Goal: Information Seeking & Learning: Learn about a topic

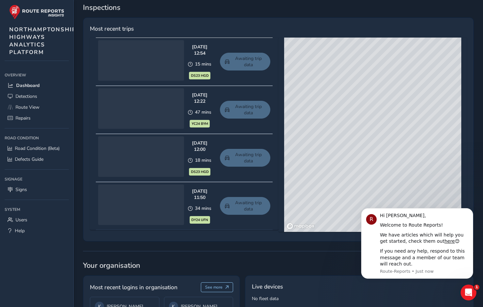
scroll to position [296, 0]
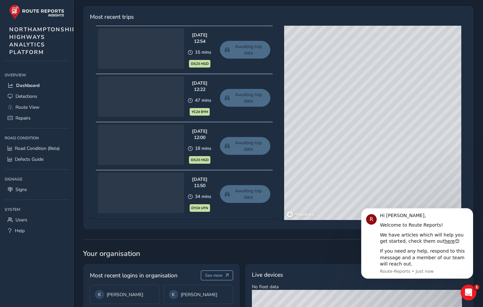
drag, startPoint x: 382, startPoint y: 147, endPoint x: 365, endPoint y: 149, distance: 16.9
click at [365, 149] on div "© Mapbox © OpenStreetMap Improve this map © Maxar" at bounding box center [372, 123] width 177 height 194
drag, startPoint x: 306, startPoint y: 58, endPoint x: 345, endPoint y: 151, distance: 100.7
click at [345, 151] on div "© Mapbox © OpenStreetMap Improve this map © Maxar" at bounding box center [372, 123] width 177 height 194
drag, startPoint x: 330, startPoint y: 95, endPoint x: 390, endPoint y: 148, distance: 79.8
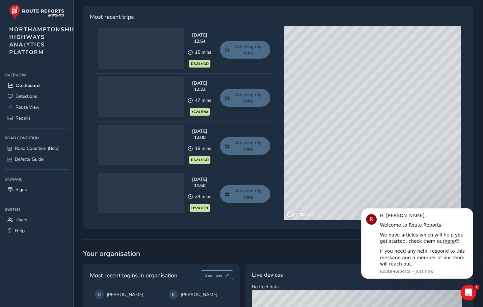
click at [390, 148] on div "© Mapbox © OpenStreetMap Improve this map © Maxar" at bounding box center [372, 123] width 177 height 194
drag, startPoint x: 772, startPoint y: 296, endPoint x: 362, endPoint y: 219, distance: 417.4
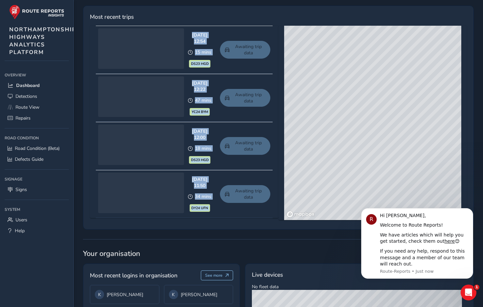
drag, startPoint x: 412, startPoint y: 24, endPoint x: 330, endPoint y: 200, distance: 194.1
click at [330, 200] on div "Most recent trips Sep 02 2025, 12:54 15 mins DS23 HGD Awaiting trip data Sep 02…" at bounding box center [278, 118] width 391 height 224
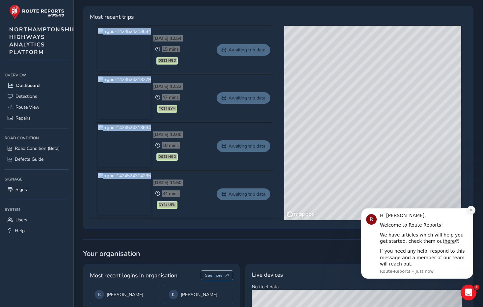
click at [473, 210] on icon "Dismiss notification" at bounding box center [472, 210] width 4 height 4
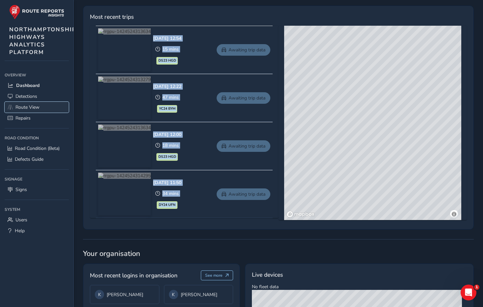
click at [23, 106] on span "Route View" at bounding box center [27, 107] width 24 height 6
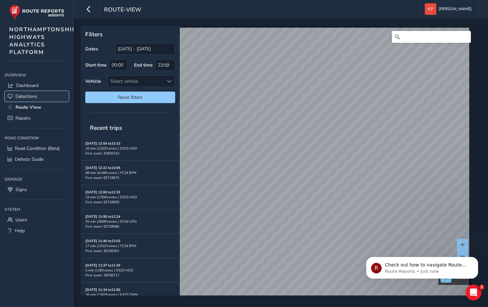
click at [26, 97] on span "Detections" at bounding box center [26, 96] width 22 height 6
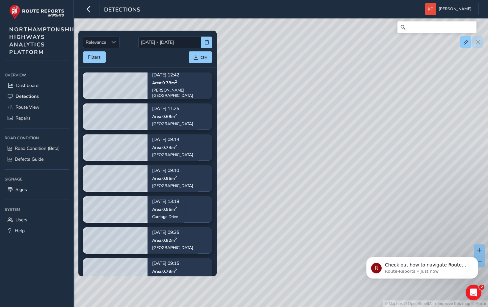
drag, startPoint x: 275, startPoint y: 140, endPoint x: 474, endPoint y: 194, distance: 206.3
click at [474, 194] on div "© Mapbox © OpenStreetMap Improve this map © Maxar" at bounding box center [244, 153] width 488 height 307
drag, startPoint x: 328, startPoint y: 145, endPoint x: 267, endPoint y: 210, distance: 89.5
click at [265, 216] on div "© Mapbox © OpenStreetMap Improve this map © Maxar" at bounding box center [244, 153] width 488 height 307
drag, startPoint x: 412, startPoint y: 91, endPoint x: 358, endPoint y: 179, distance: 102.7
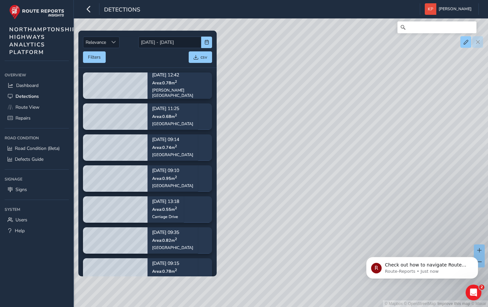
click at [358, 179] on div "© Mapbox © OpenStreetMap Improve this map © Maxar" at bounding box center [244, 153] width 488 height 307
drag, startPoint x: 357, startPoint y: 124, endPoint x: 348, endPoint y: 176, distance: 51.9
click at [348, 176] on div "© Mapbox © OpenStreetMap Improve this map © Maxar" at bounding box center [244, 153] width 488 height 307
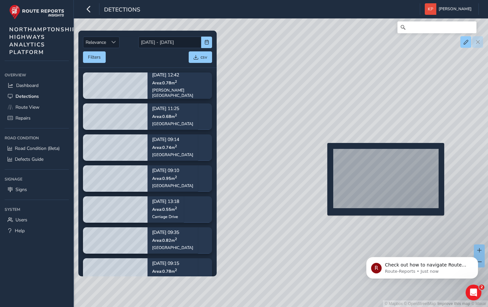
click at [323, 153] on div "© Mapbox © OpenStreetMap Improve this map © Maxar" at bounding box center [244, 153] width 488 height 307
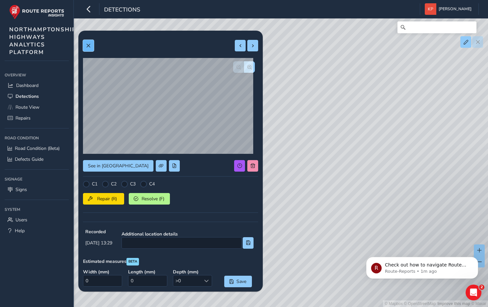
click at [90, 43] on span at bounding box center [88, 45] width 5 height 5
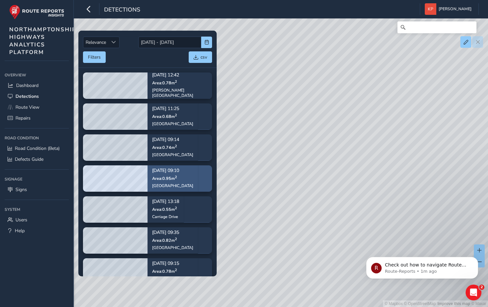
drag, startPoint x: 363, startPoint y: 93, endPoint x: 174, endPoint y: 174, distance: 205.9
click at [185, 28] on div "Relevance Relevance 19/08/2025 - 02/09/2025 Filters csv Sep 01, 12:42 Area: 0.7…" at bounding box center [281, 28] width 396 height 0
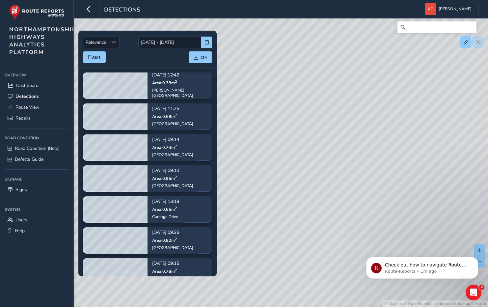
drag, startPoint x: 410, startPoint y: 133, endPoint x: 238, endPoint y: 187, distance: 180.1
click at [241, 186] on div "© Mapbox © OpenStreetMap Improve this map © Maxar" at bounding box center [244, 153] width 488 height 307
drag, startPoint x: 362, startPoint y: 120, endPoint x: 316, endPoint y: 126, distance: 46.8
click at [316, 126] on div "© Mapbox © OpenStreetMap Improve this map © Maxar" at bounding box center [244, 153] width 488 height 307
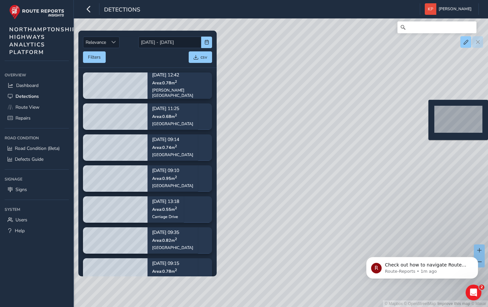
click at [424, 110] on div "© Mapbox © OpenStreetMap Improve this map © Maxar" at bounding box center [244, 153] width 488 height 307
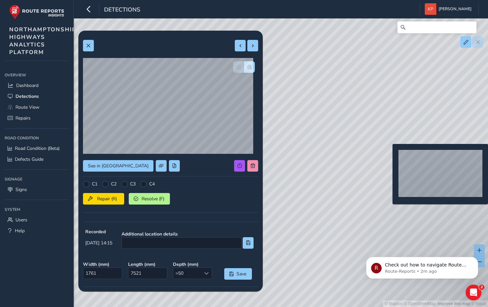
click at [389, 154] on div "© Mapbox © OpenStreetMap Improve this map © Maxar" at bounding box center [244, 153] width 488 height 307
type input "467"
type input "1683"
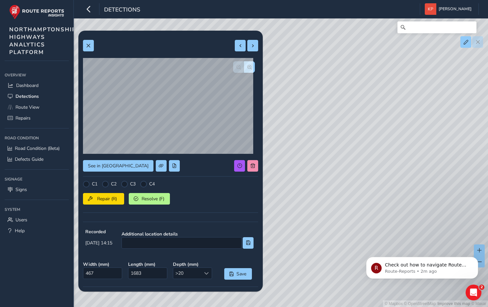
drag, startPoint x: 420, startPoint y: 113, endPoint x: 304, endPoint y: 162, distance: 126.2
click at [305, 161] on div "© Mapbox © OpenStreetMap Improve this map © Maxar" at bounding box center [244, 153] width 488 height 307
drag, startPoint x: 429, startPoint y: 152, endPoint x: 333, endPoint y: 116, distance: 102.9
click at [334, 117] on div "© Mapbox © OpenStreetMap Improve this map © Maxar" at bounding box center [244, 153] width 488 height 307
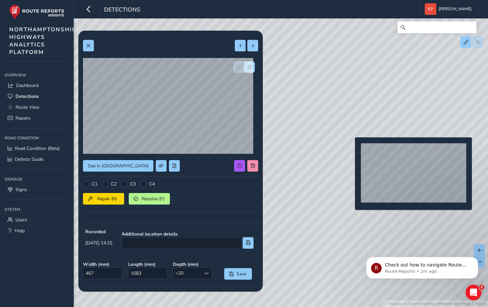
click at [351, 148] on div "© Mapbox © OpenStreetMap Improve this map © Maxar" at bounding box center [244, 153] width 488 height 307
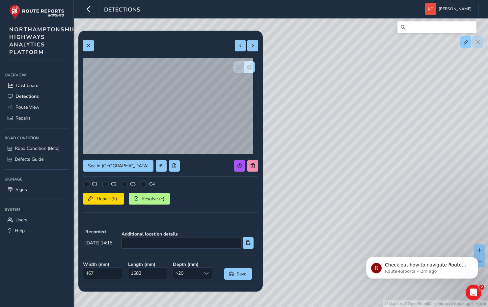
type input "1933"
type input "28864"
drag, startPoint x: 478, startPoint y: 192, endPoint x: 308, endPoint y: 185, distance: 170.0
click at [308, 185] on div "© Mapbox © OpenStreetMap Improve this map © Maxar" at bounding box center [244, 153] width 488 height 307
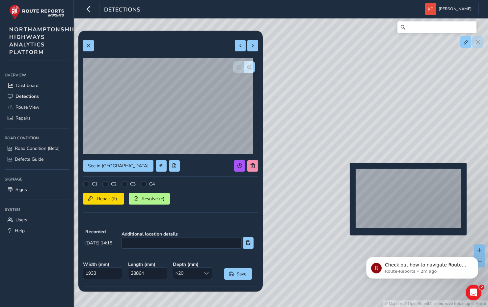
click at [346, 173] on div "© Mapbox © OpenStreetMap Improve this map © Maxar" at bounding box center [244, 153] width 488 height 307
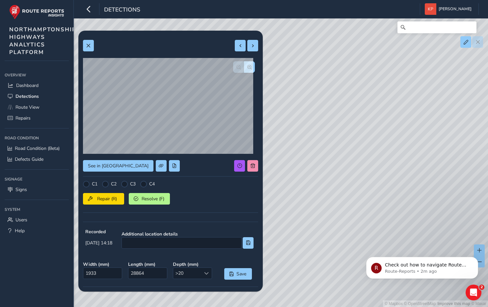
type input "2773"
type input "35503"
drag, startPoint x: 464, startPoint y: 199, endPoint x: 303, endPoint y: 198, distance: 161.3
click at [303, 198] on div "© Mapbox © OpenStreetMap Improve this map © Maxar" at bounding box center [244, 153] width 488 height 307
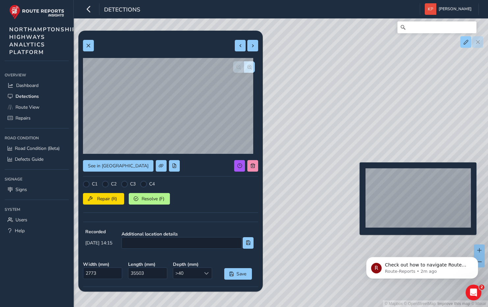
click at [356, 173] on div "© Mapbox © OpenStreetMap Improve this map © Maxar" at bounding box center [244, 153] width 488 height 307
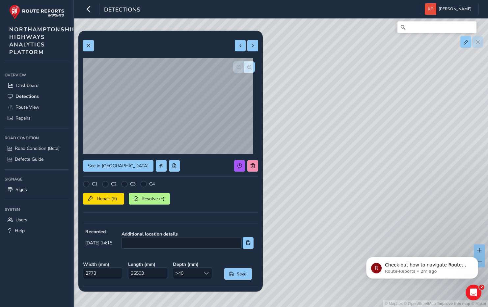
type input "757"
type input "5059"
click at [27, 160] on span "Defects Guide" at bounding box center [29, 159] width 29 height 6
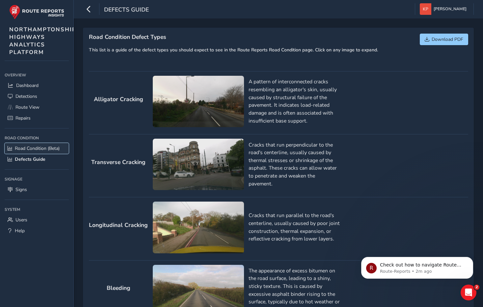
click at [23, 147] on span "Road Condition (Beta)" at bounding box center [37, 148] width 45 height 6
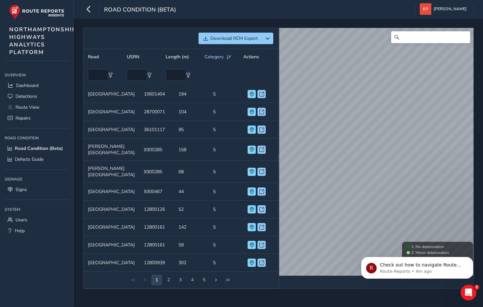
click at [264, 150] on div "Download RCM Export Road USRN Length (m) Category Actions Road CHURCH STREET US…" at bounding box center [278, 158] width 391 height 261
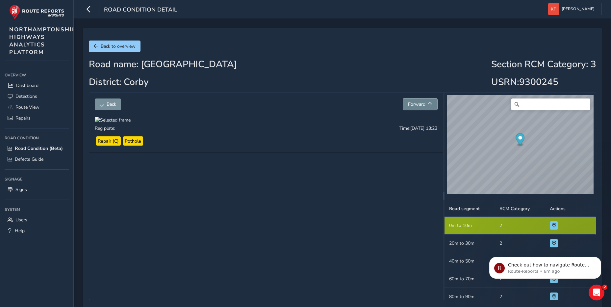
click at [411, 101] on span "Forward" at bounding box center [416, 104] width 17 height 6
click at [414, 103] on span "Forward" at bounding box center [416, 104] width 17 height 6
click at [111, 102] on span "Back" at bounding box center [112, 104] width 10 height 6
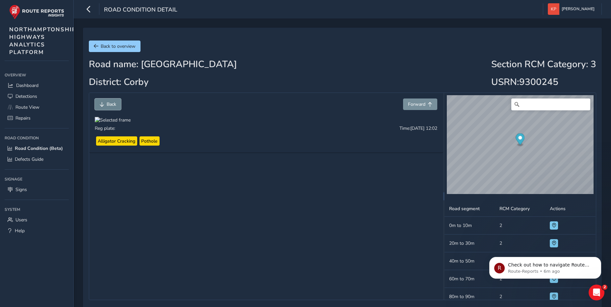
click at [114, 103] on span "Back" at bounding box center [112, 104] width 10 height 6
click at [114, 45] on span "Back to overview" at bounding box center [118, 46] width 35 height 6
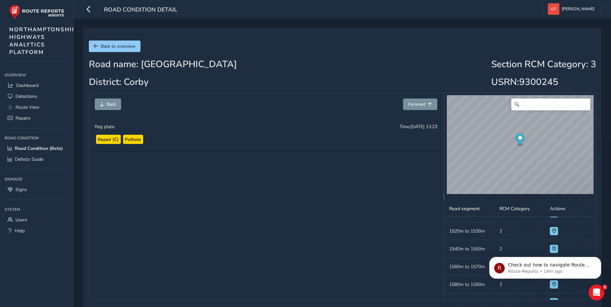
scroll to position [1350, 0]
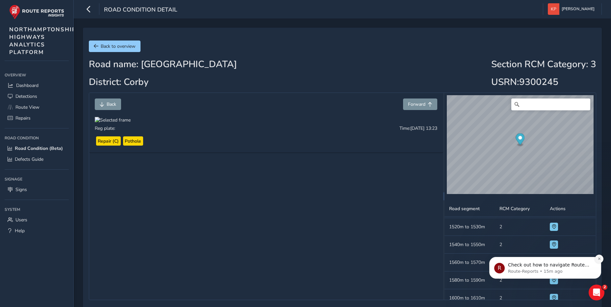
click at [600, 260] on icon "Dismiss notification" at bounding box center [600, 259] width 4 height 4
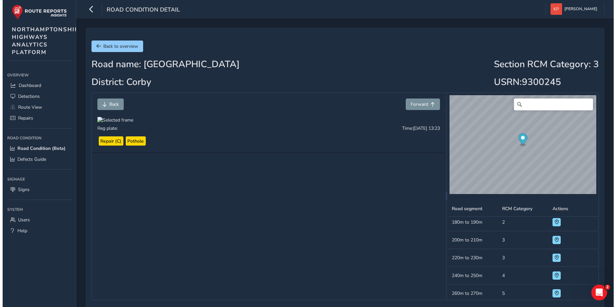
scroll to position [173, 0]
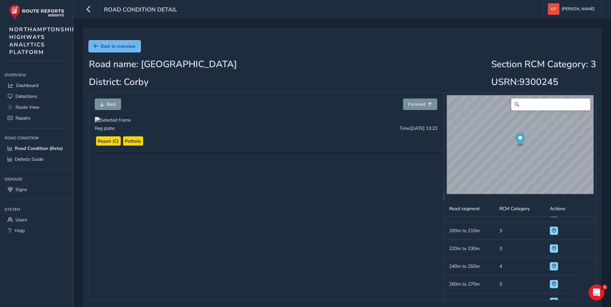
click at [106, 47] on span "Back to overview" at bounding box center [118, 46] width 35 height 6
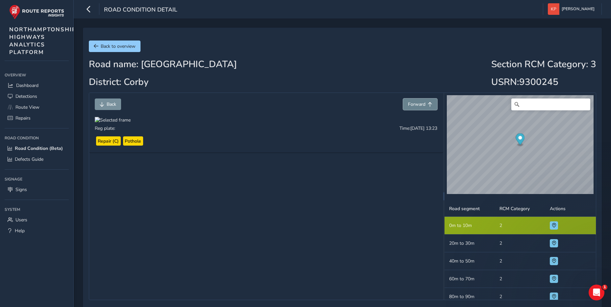
click at [425, 103] on span "Forward" at bounding box center [416, 104] width 17 height 6
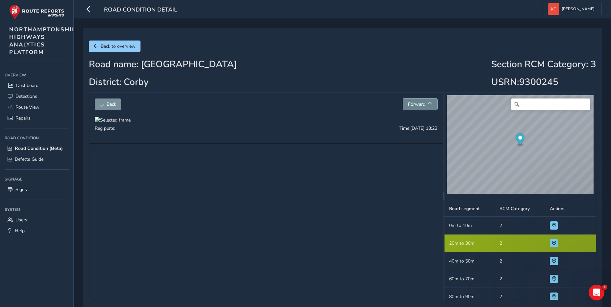
scroll to position [1, 0]
click at [425, 103] on span "Forward" at bounding box center [416, 104] width 17 height 6
click at [425, 104] on span "Forward" at bounding box center [416, 104] width 17 height 6
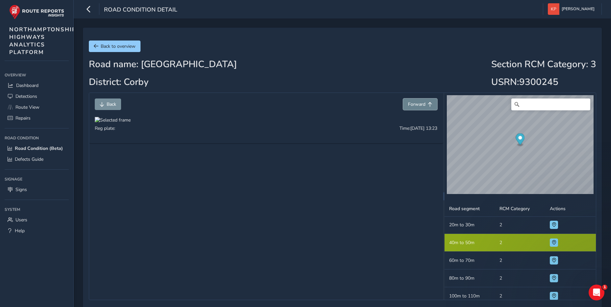
click at [425, 104] on span "Forward" at bounding box center [416, 104] width 17 height 6
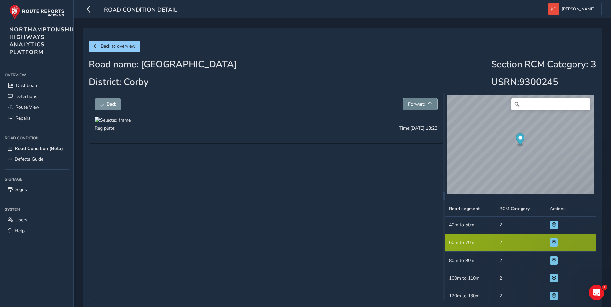
click at [425, 104] on span "Forward" at bounding box center [416, 104] width 17 height 6
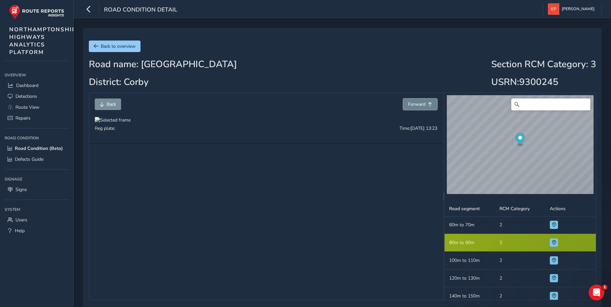
click at [425, 104] on span "Forward" at bounding box center [416, 104] width 17 height 6
click at [425, 105] on span "Forward" at bounding box center [416, 104] width 17 height 6
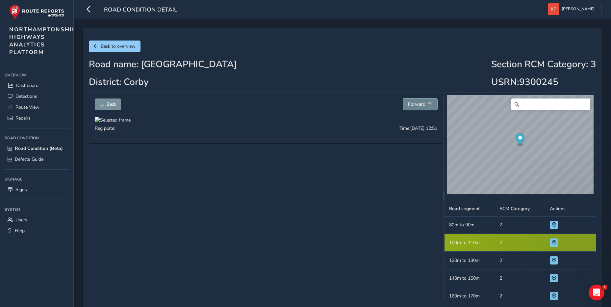
click at [425, 105] on span "Forward" at bounding box center [416, 104] width 17 height 6
click at [425, 106] on span "Forward" at bounding box center [416, 104] width 17 height 6
click at [424, 107] on span "Forward" at bounding box center [416, 104] width 17 height 6
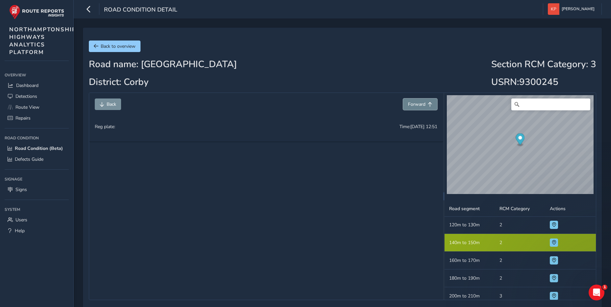
click at [424, 107] on span "Forward" at bounding box center [416, 104] width 17 height 6
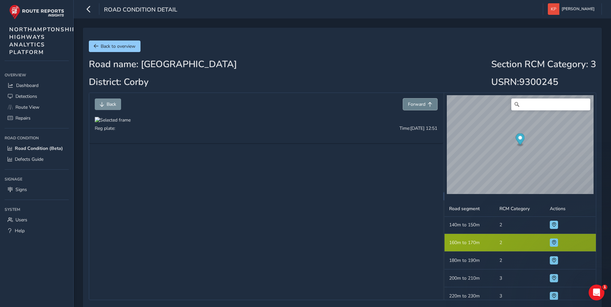
click at [424, 107] on span "Forward" at bounding box center [416, 104] width 17 height 6
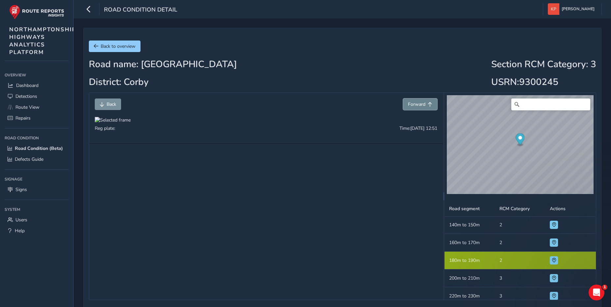
scroll to position [143, 0]
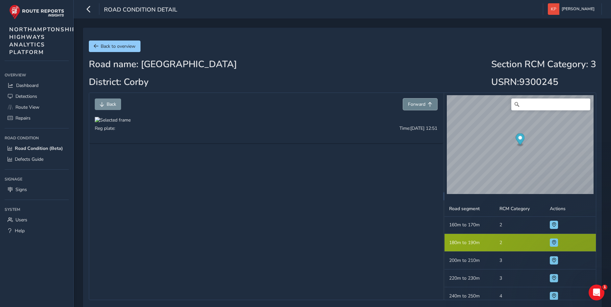
click at [424, 107] on span "Forward" at bounding box center [416, 104] width 17 height 6
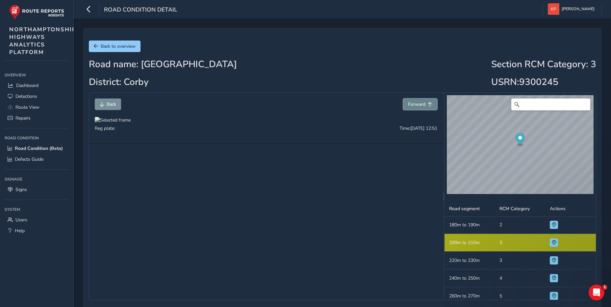
click at [424, 107] on span "Forward" at bounding box center [416, 104] width 17 height 6
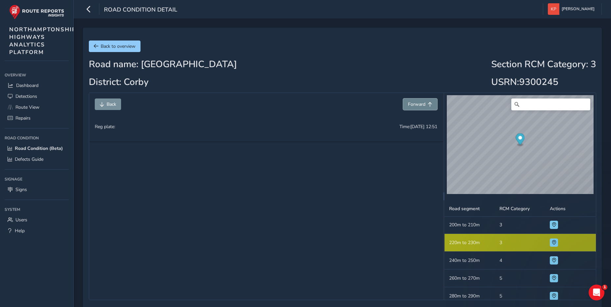
click at [424, 107] on span "Forward" at bounding box center [416, 104] width 17 height 6
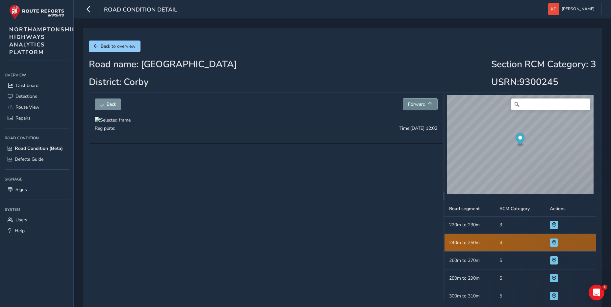
click at [424, 107] on span "Forward" at bounding box center [416, 104] width 17 height 6
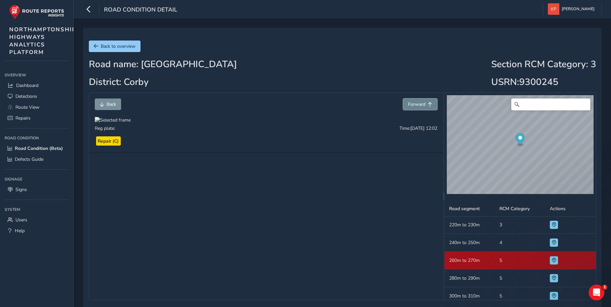
scroll to position [214, 0]
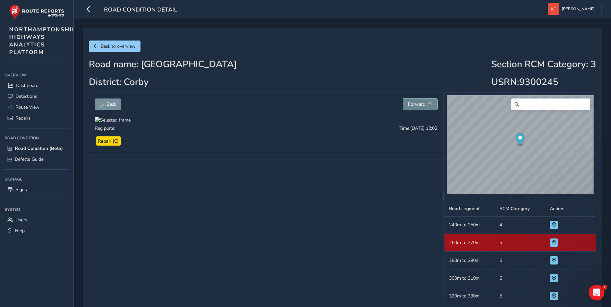
click at [424, 107] on span "Forward" at bounding box center [416, 104] width 17 height 6
click at [111, 103] on span "Back" at bounding box center [112, 104] width 10 height 6
click at [417, 102] on span "Forward" at bounding box center [416, 104] width 17 height 6
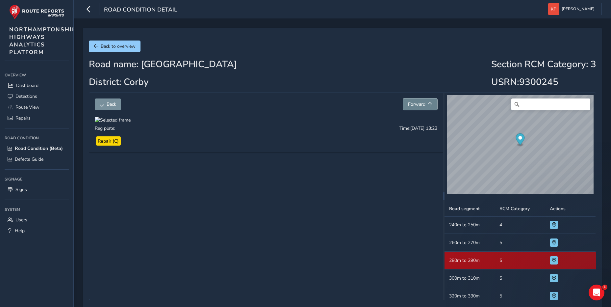
scroll to position [232, 0]
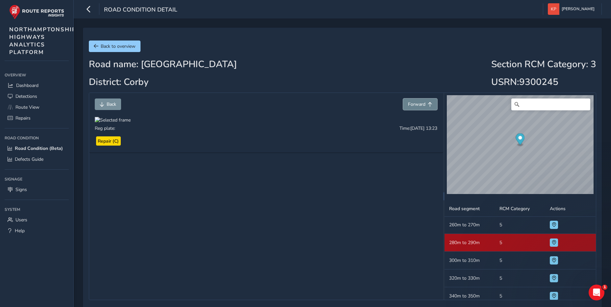
click at [418, 102] on span "Forward" at bounding box center [416, 104] width 17 height 6
click at [105, 102] on button "Back" at bounding box center [108, 104] width 26 height 12
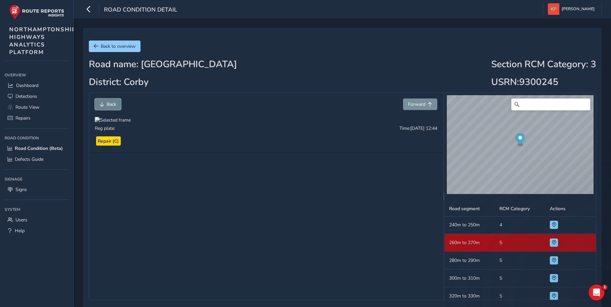
click at [105, 102] on button "Back" at bounding box center [108, 104] width 26 height 12
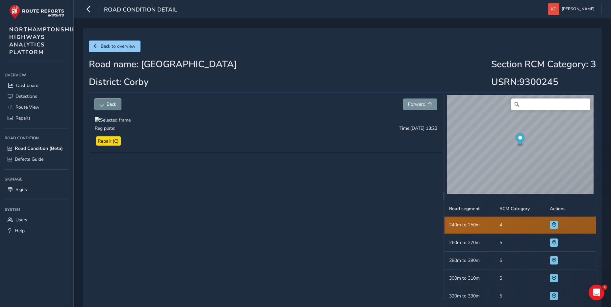
scroll to position [196, 0]
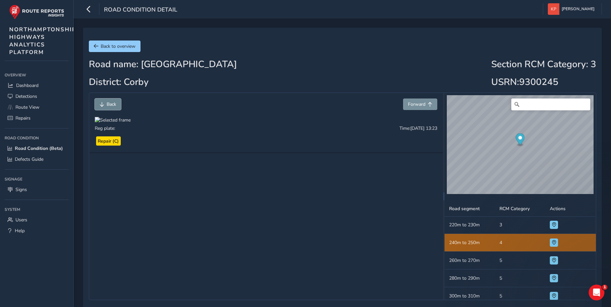
click at [105, 102] on button "Back" at bounding box center [108, 104] width 26 height 12
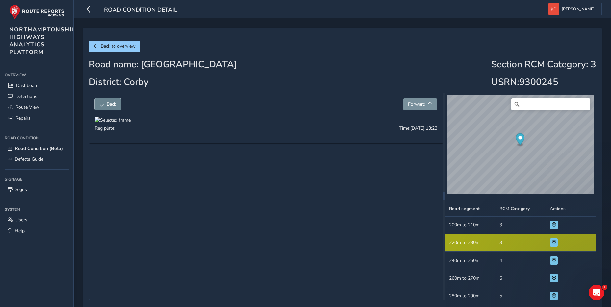
click at [105, 102] on button "Back" at bounding box center [108, 104] width 26 height 12
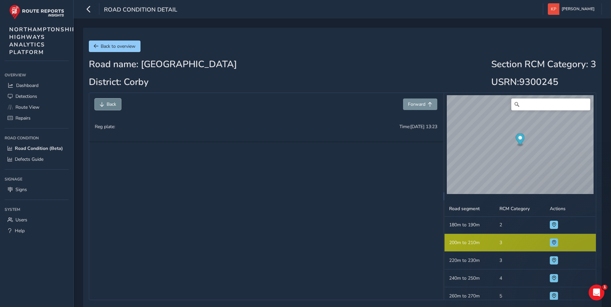
click at [105, 102] on button "Back" at bounding box center [108, 104] width 26 height 12
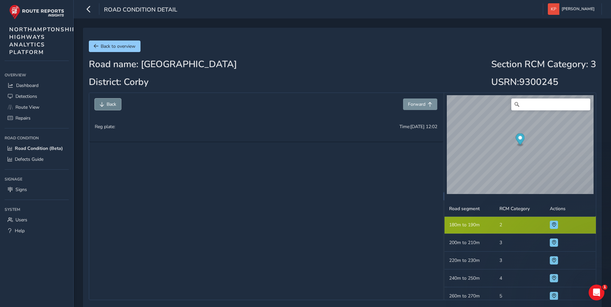
scroll to position [143, 0]
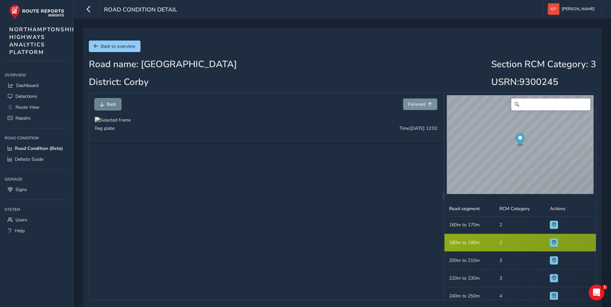
click at [105, 102] on button "Back" at bounding box center [108, 104] width 26 height 12
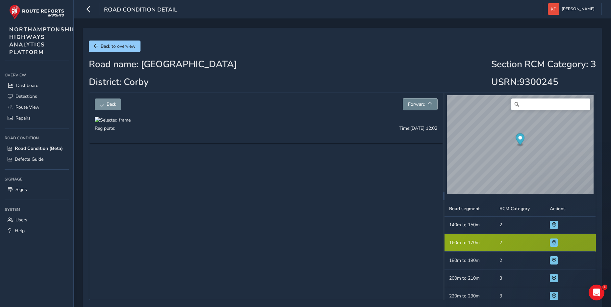
click at [422, 103] on span "Forward" at bounding box center [416, 104] width 17 height 6
click at [428, 104] on span "Forward" at bounding box center [430, 104] width 5 height 5
click at [428, 105] on span "Forward" at bounding box center [430, 104] width 5 height 5
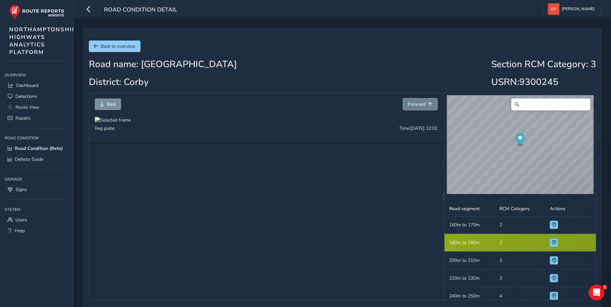
click at [428, 105] on span "Forward" at bounding box center [430, 104] width 5 height 5
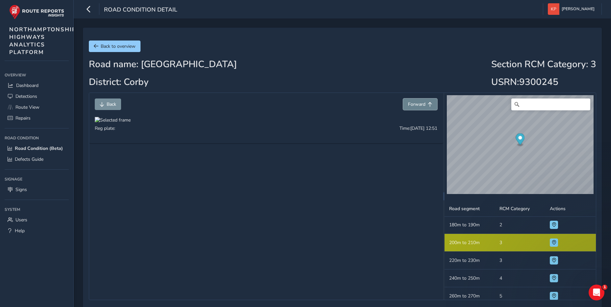
click at [422, 102] on span "Forward" at bounding box center [416, 104] width 17 height 6
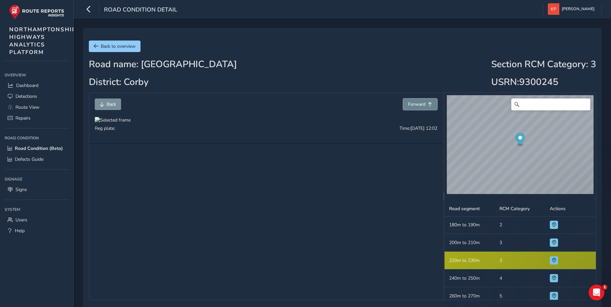
scroll to position [178, 0]
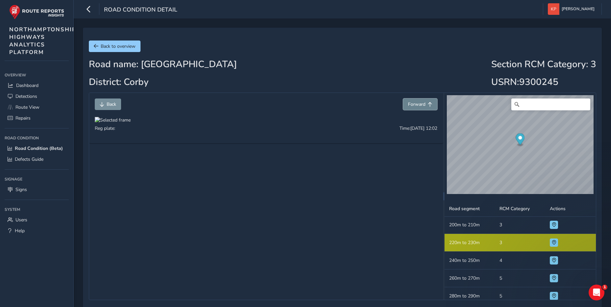
click at [422, 102] on span "Forward" at bounding box center [416, 104] width 17 height 6
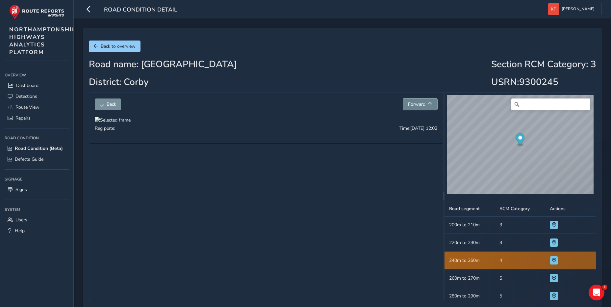
scroll to position [196, 0]
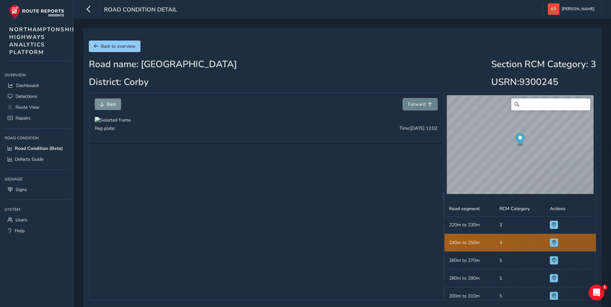
click at [420, 102] on span "Forward" at bounding box center [416, 104] width 17 height 6
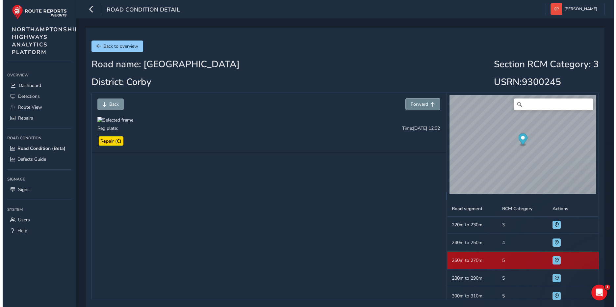
scroll to position [214, 0]
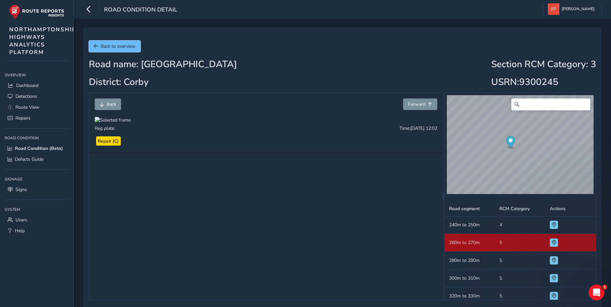
click at [124, 47] on span "Back to overview" at bounding box center [118, 46] width 35 height 6
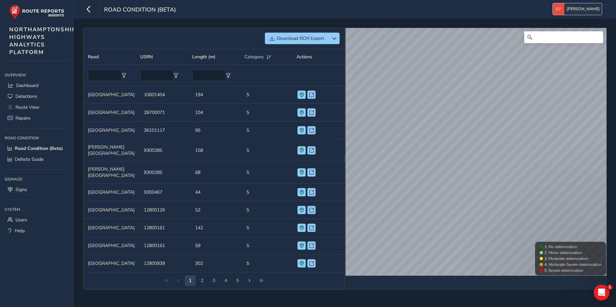
click at [586, 9] on span "[PERSON_NAME]" at bounding box center [583, 9] width 33 height 12
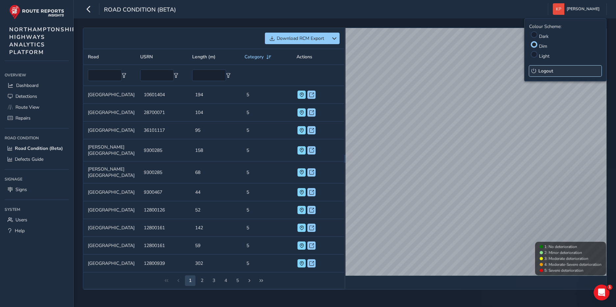
click at [544, 71] on span "Logout" at bounding box center [546, 71] width 15 height 6
